Goal: Information Seeking & Learning: Learn about a topic

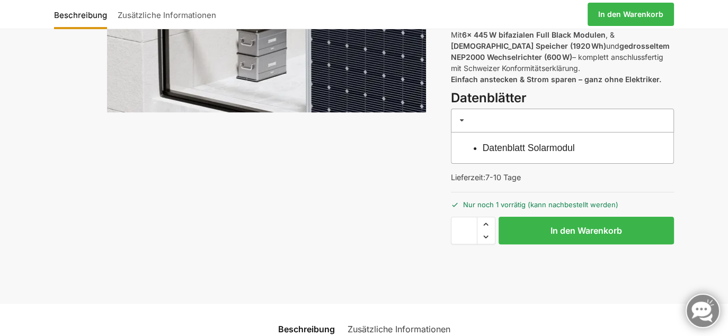
scroll to position [251, 0]
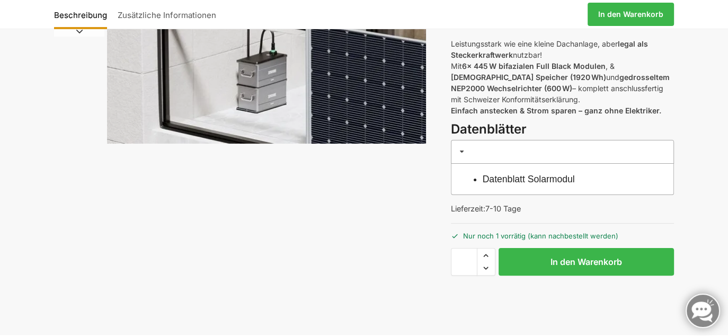
click at [546, 177] on link "Datenblatt Solarmodul" at bounding box center [529, 179] width 92 height 11
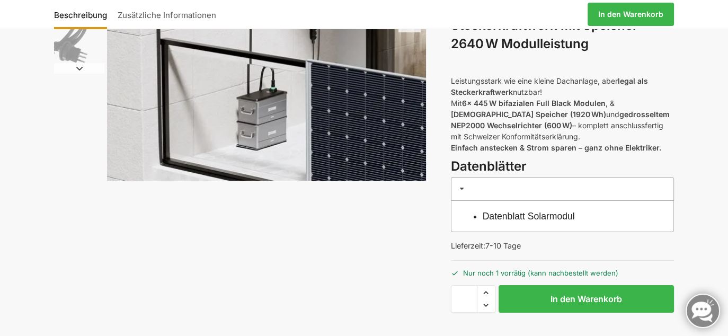
scroll to position [199, 0]
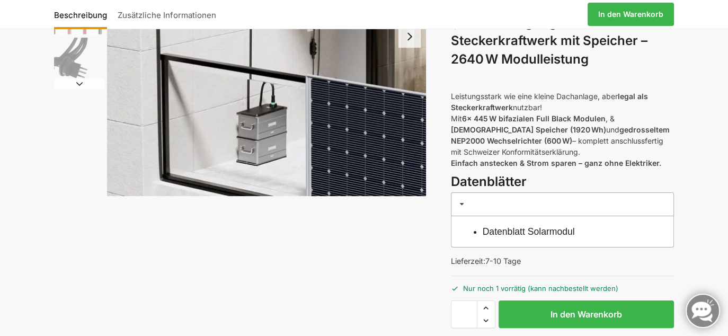
click at [460, 204] on span at bounding box center [462, 204] width 8 height 8
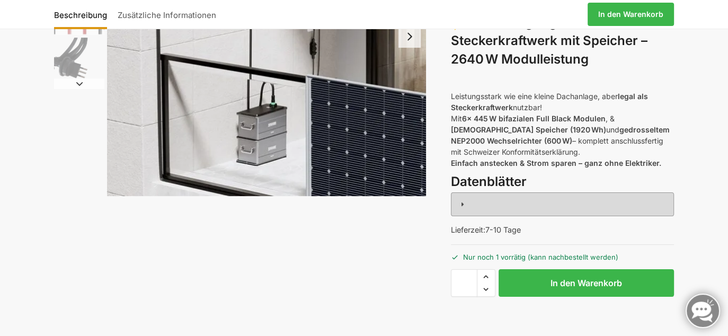
click at [461, 204] on span at bounding box center [462, 204] width 8 height 8
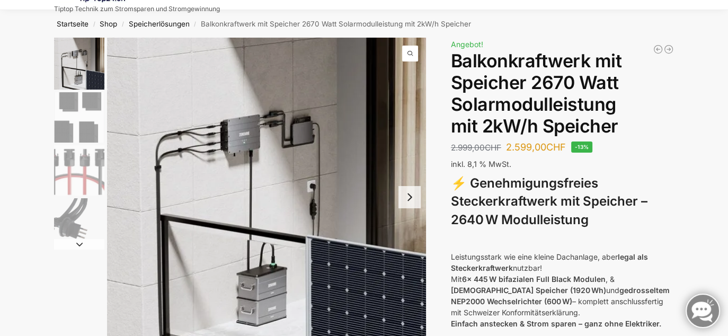
scroll to position [53, 0]
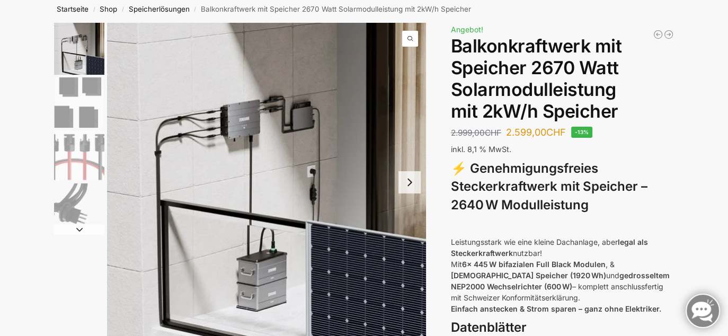
click at [410, 184] on button "Next slide" at bounding box center [409, 182] width 22 height 22
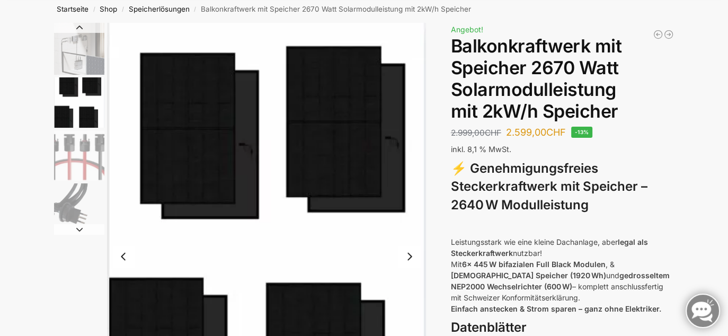
click at [410, 253] on button "Next slide" at bounding box center [409, 256] width 22 height 22
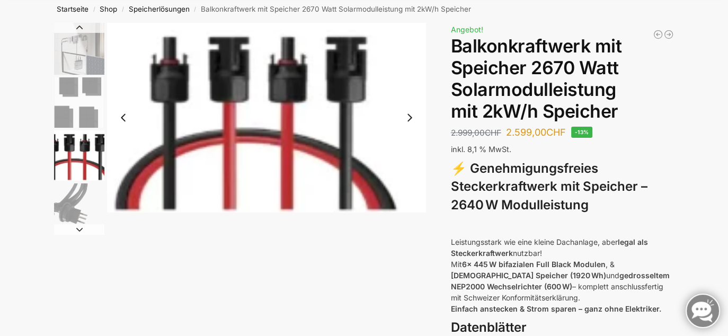
click at [411, 117] on button "Next slide" at bounding box center [409, 117] width 22 height 22
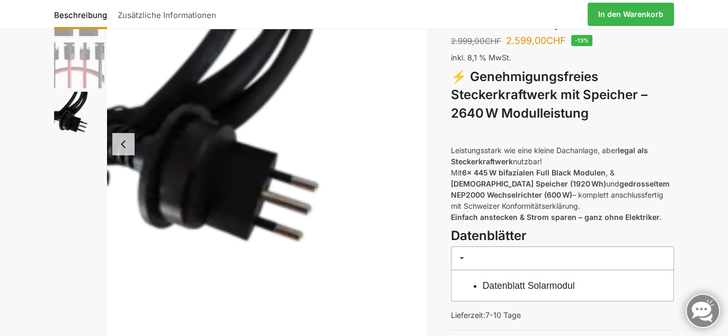
scroll to position [106, 0]
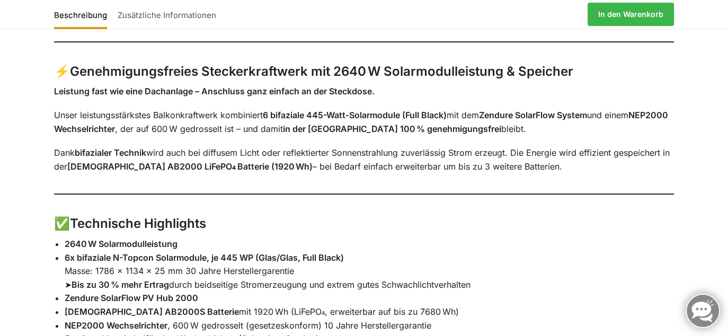
scroll to position [689, 0]
